Goal: Check status: Check status

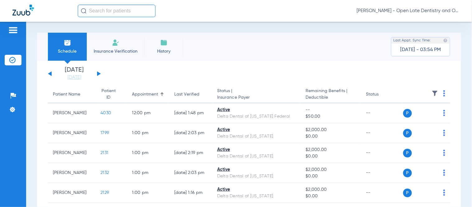
click at [112, 12] on input "text" at bounding box center [117, 11] width 78 height 12
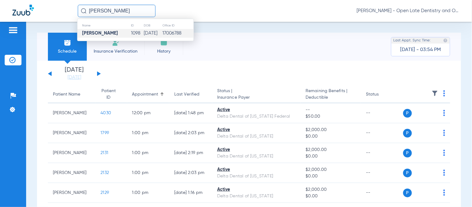
type input "[PERSON_NAME]"
click at [131, 35] on td "1098" at bounding box center [137, 33] width 13 height 9
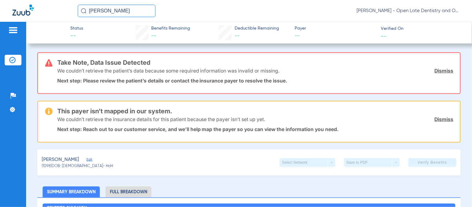
click at [14, 62] on img at bounding box center [12, 60] width 6 height 6
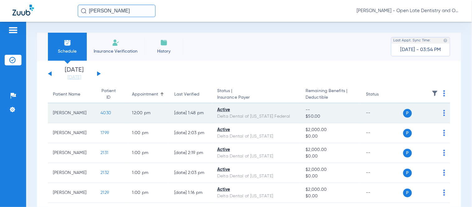
click at [100, 112] on span "4030" at bounding box center [105, 113] width 11 height 4
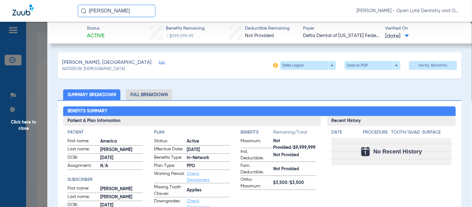
click at [20, 128] on span "Click here to close" at bounding box center [23, 125] width 47 height 207
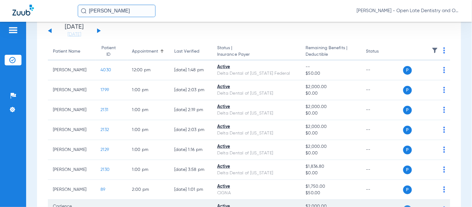
scroll to position [95, 0]
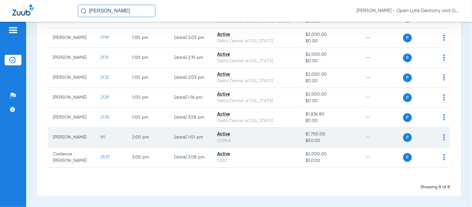
click at [95, 134] on td "89" at bounding box center [110, 138] width 31 height 20
click at [100, 135] on span "89" at bounding box center [102, 137] width 5 height 4
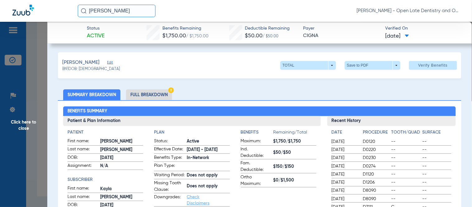
click at [137, 97] on li "Full Breakdown" at bounding box center [149, 94] width 46 height 11
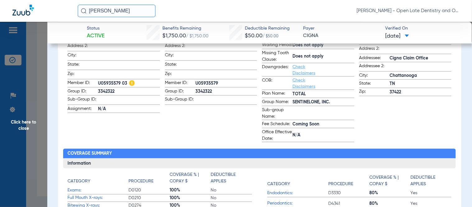
scroll to position [0, 0]
